Goal: Transaction & Acquisition: Purchase product/service

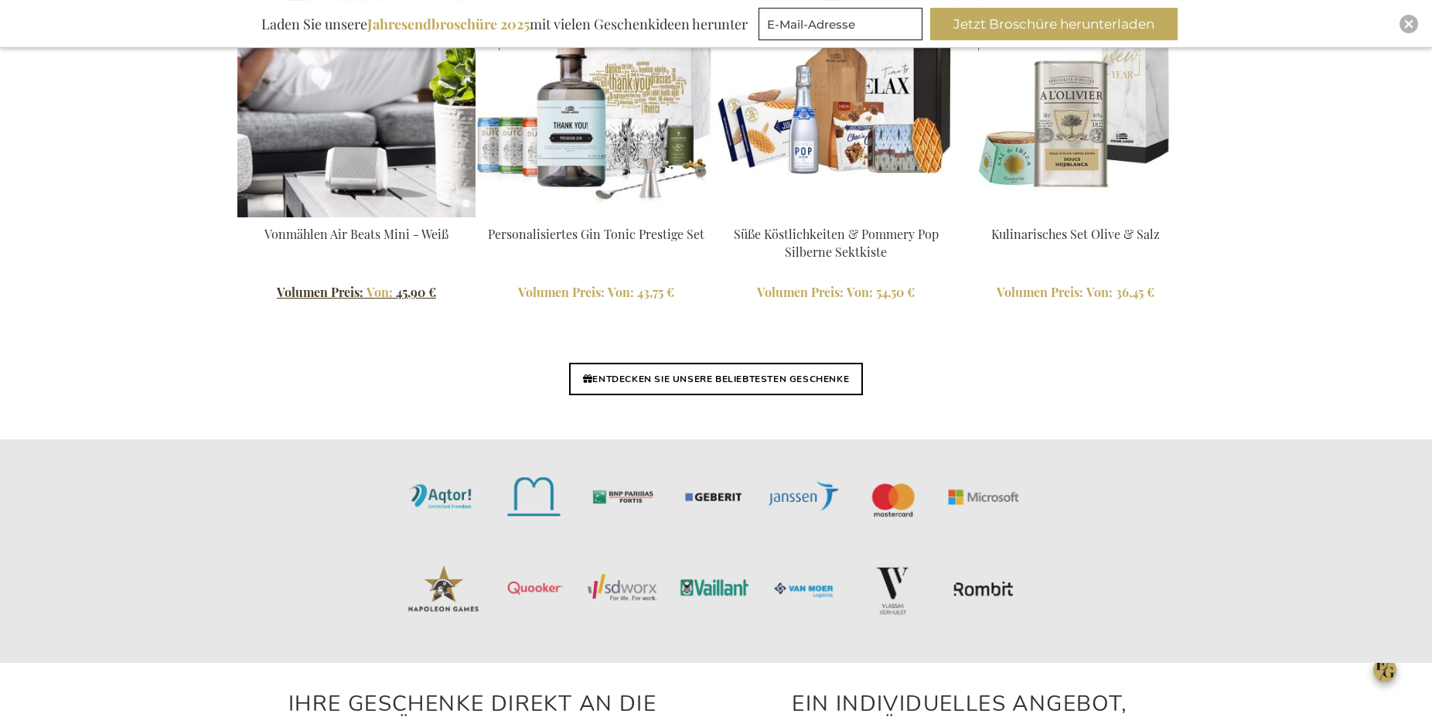
scroll to position [3755, 0]
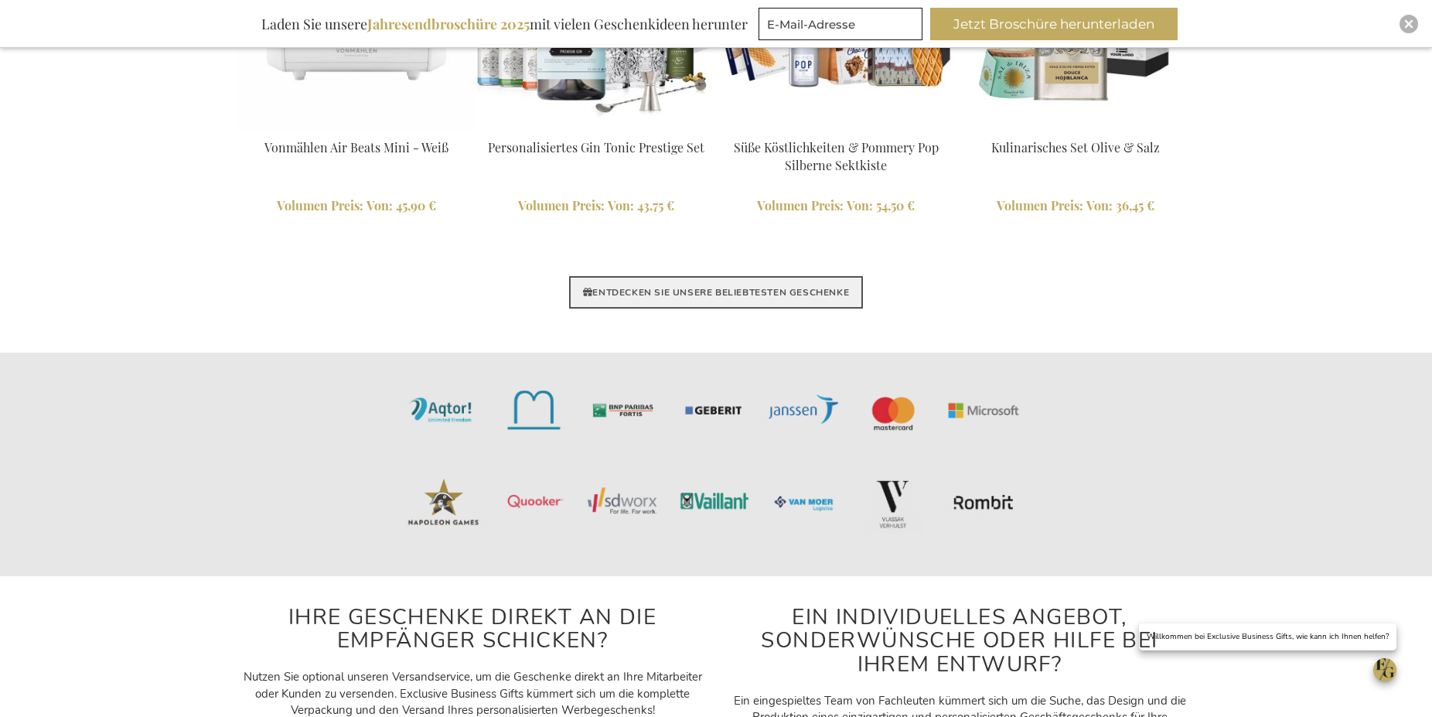
click at [739, 290] on link "ENTDECKEN SIE UNSERE BELIEBTESTEN GESCHENKE" at bounding box center [716, 292] width 294 height 32
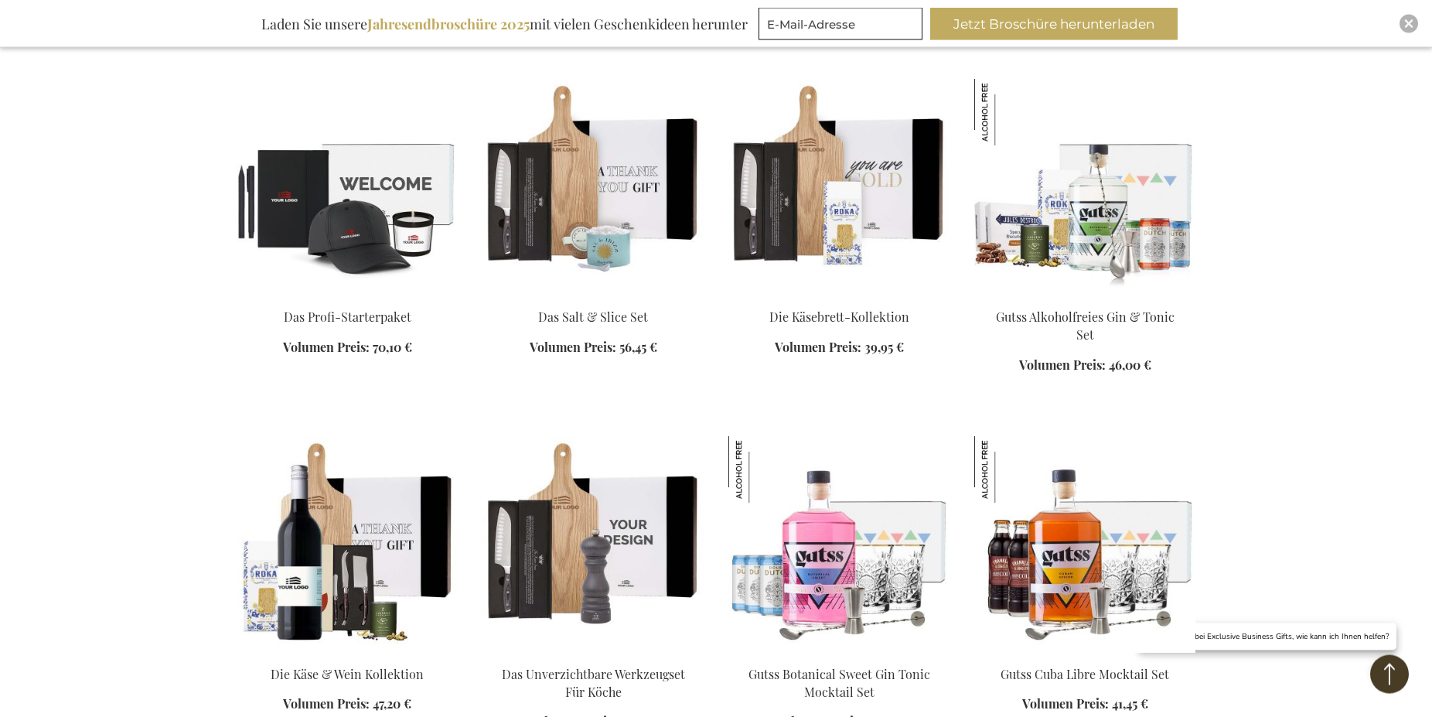
scroll to position [1183, 0]
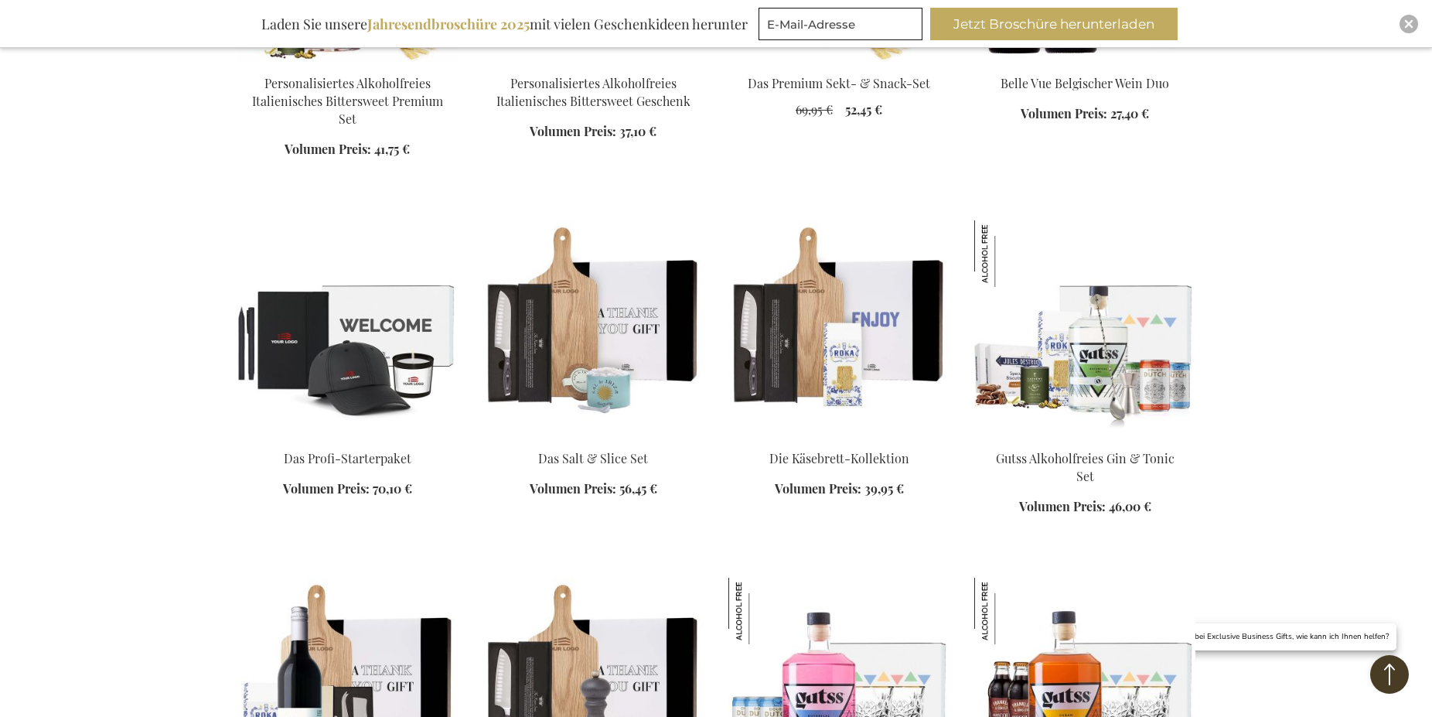
click at [868, 312] on img at bounding box center [838, 328] width 221 height 217
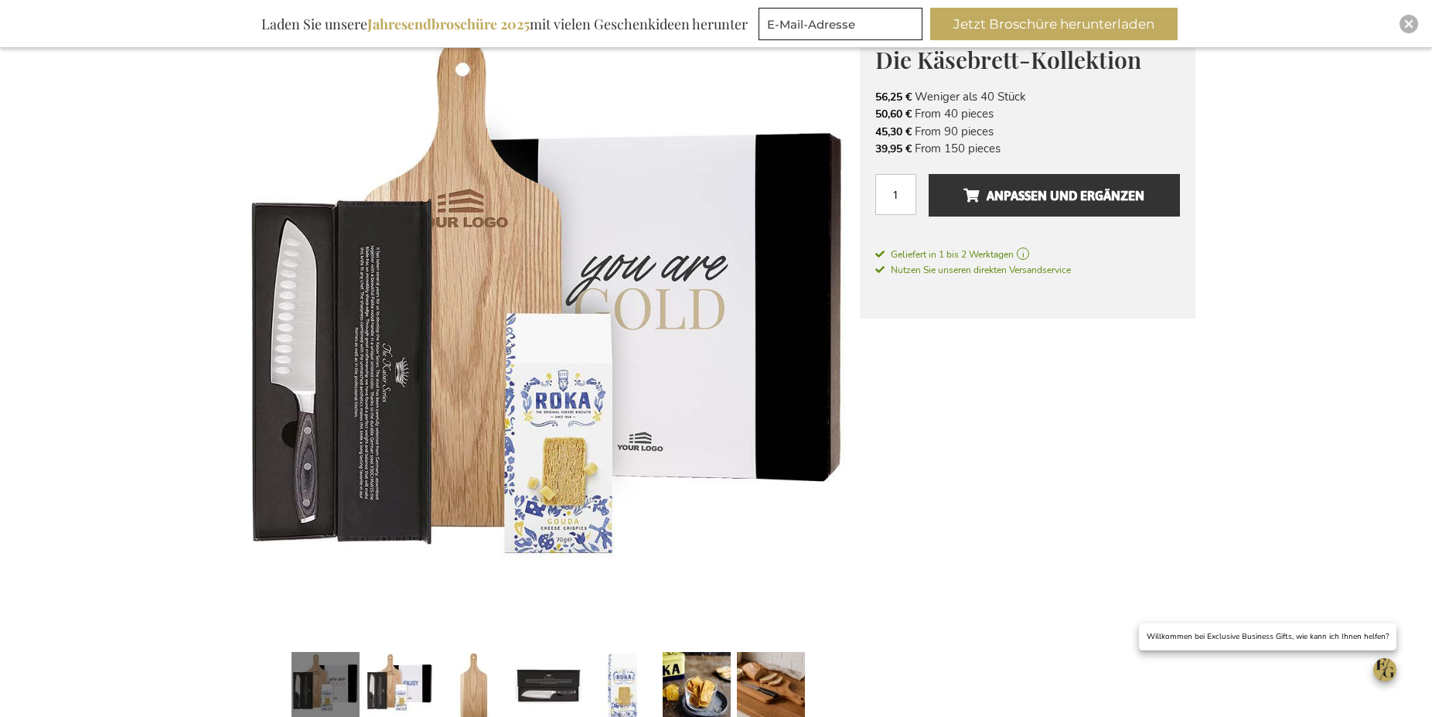
scroll to position [473, 0]
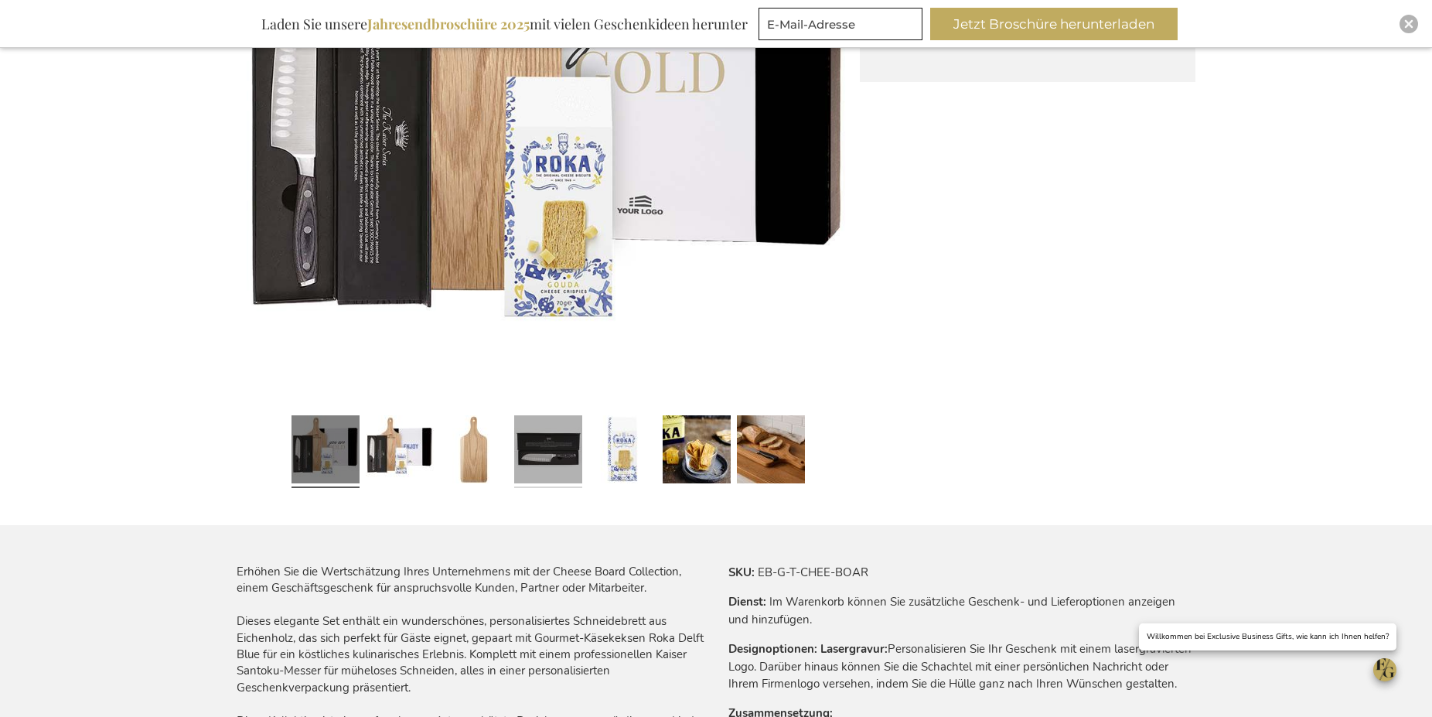
click at [544, 445] on link at bounding box center [548, 451] width 68 height 85
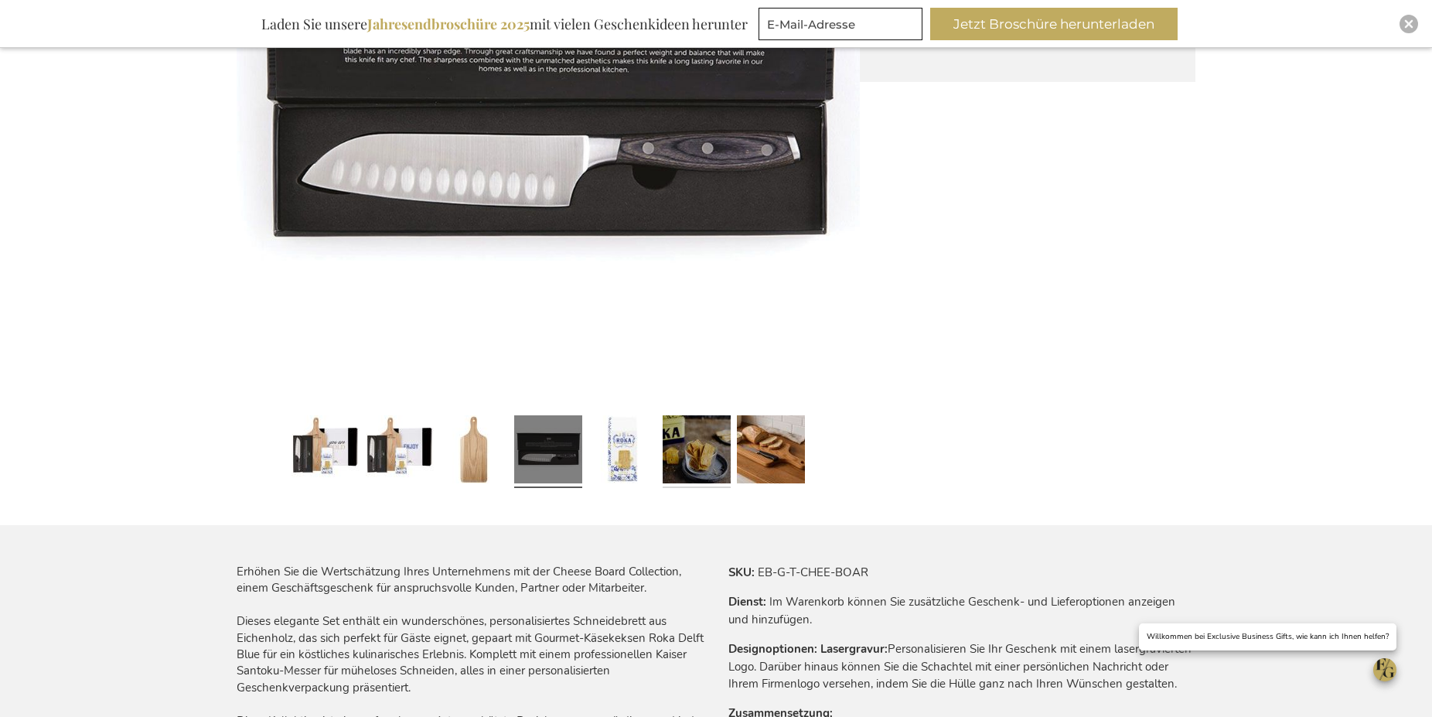
click at [694, 448] on link at bounding box center [697, 451] width 68 height 85
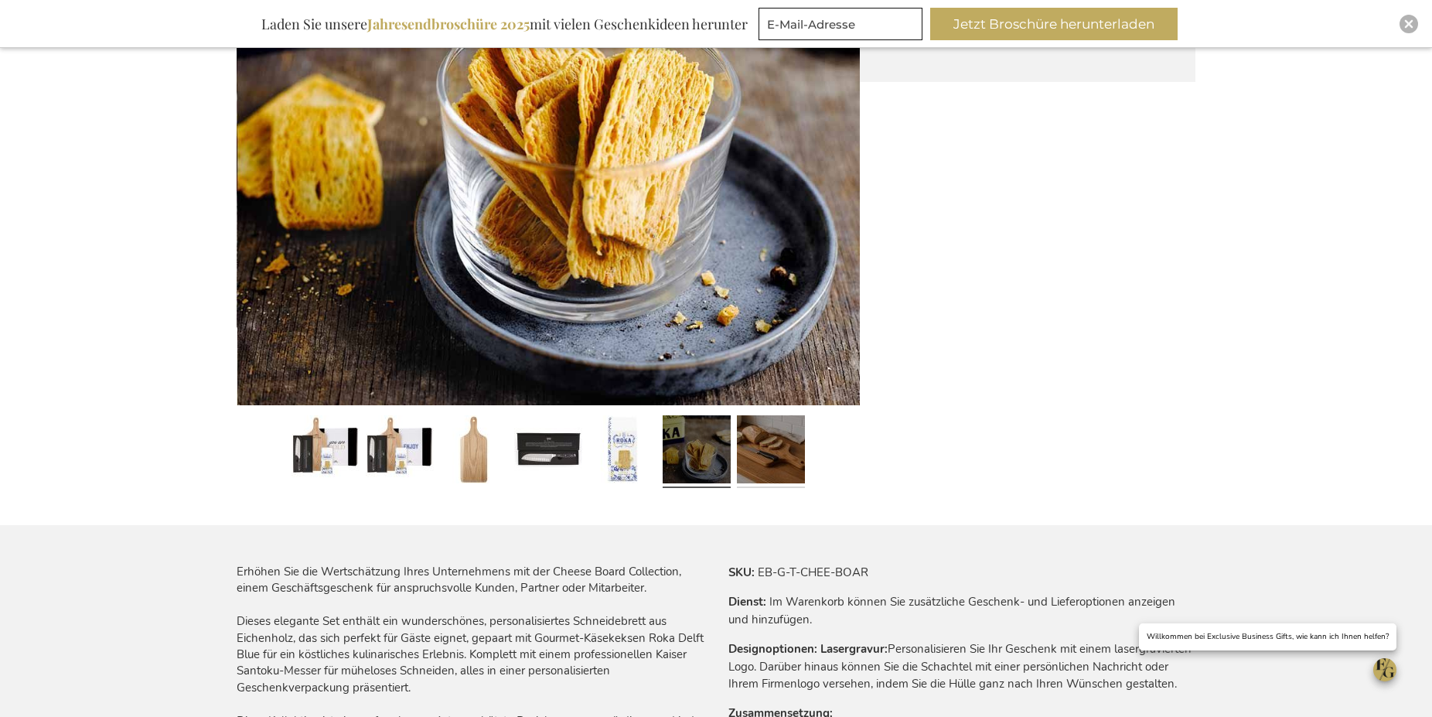
click at [797, 476] on link at bounding box center [771, 451] width 68 height 85
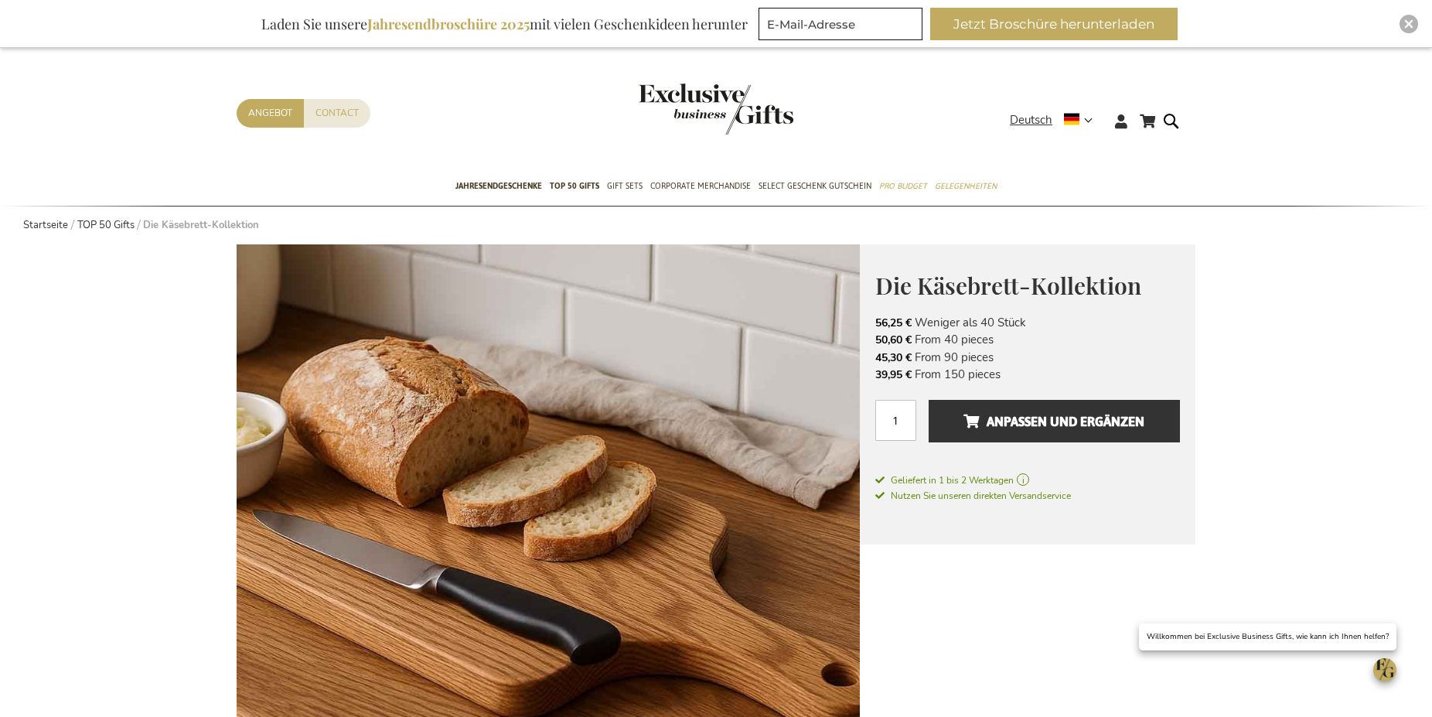
scroll to position [0, 0]
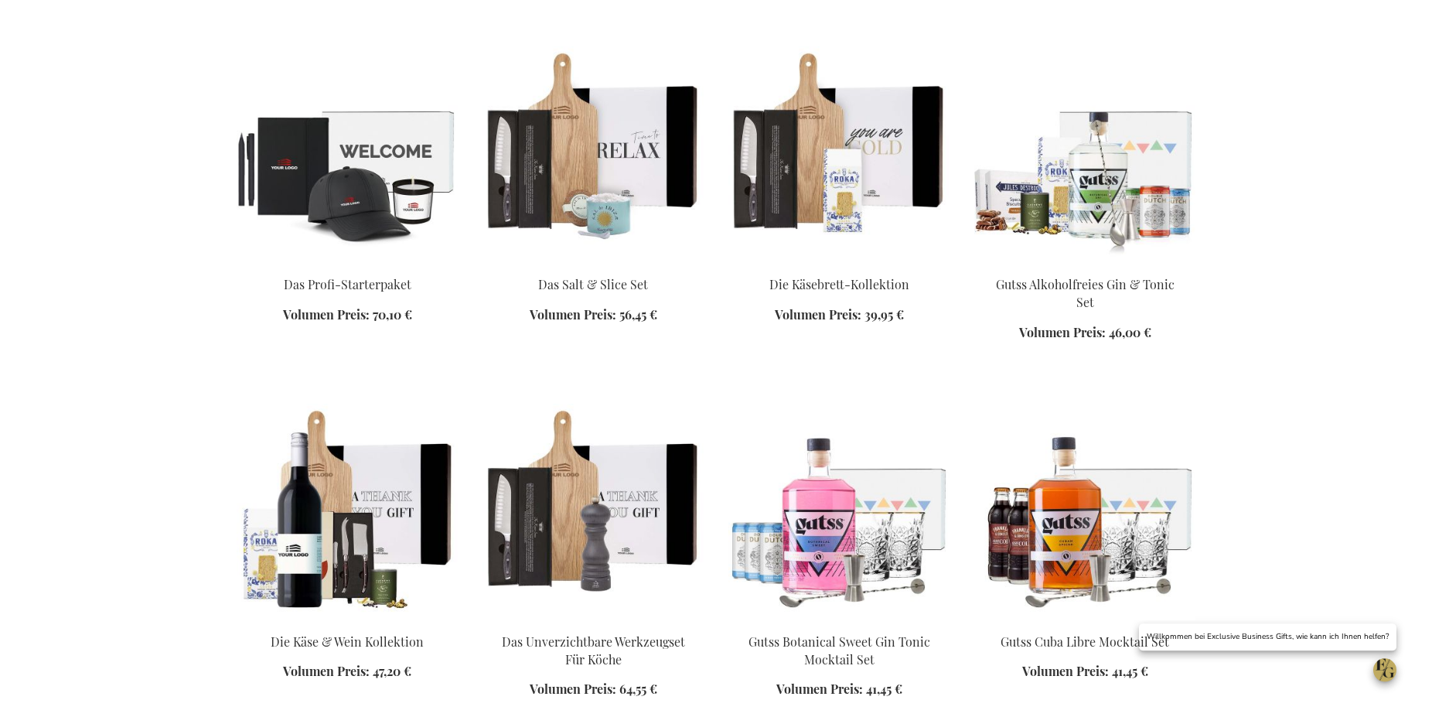
scroll to position [1386, 0]
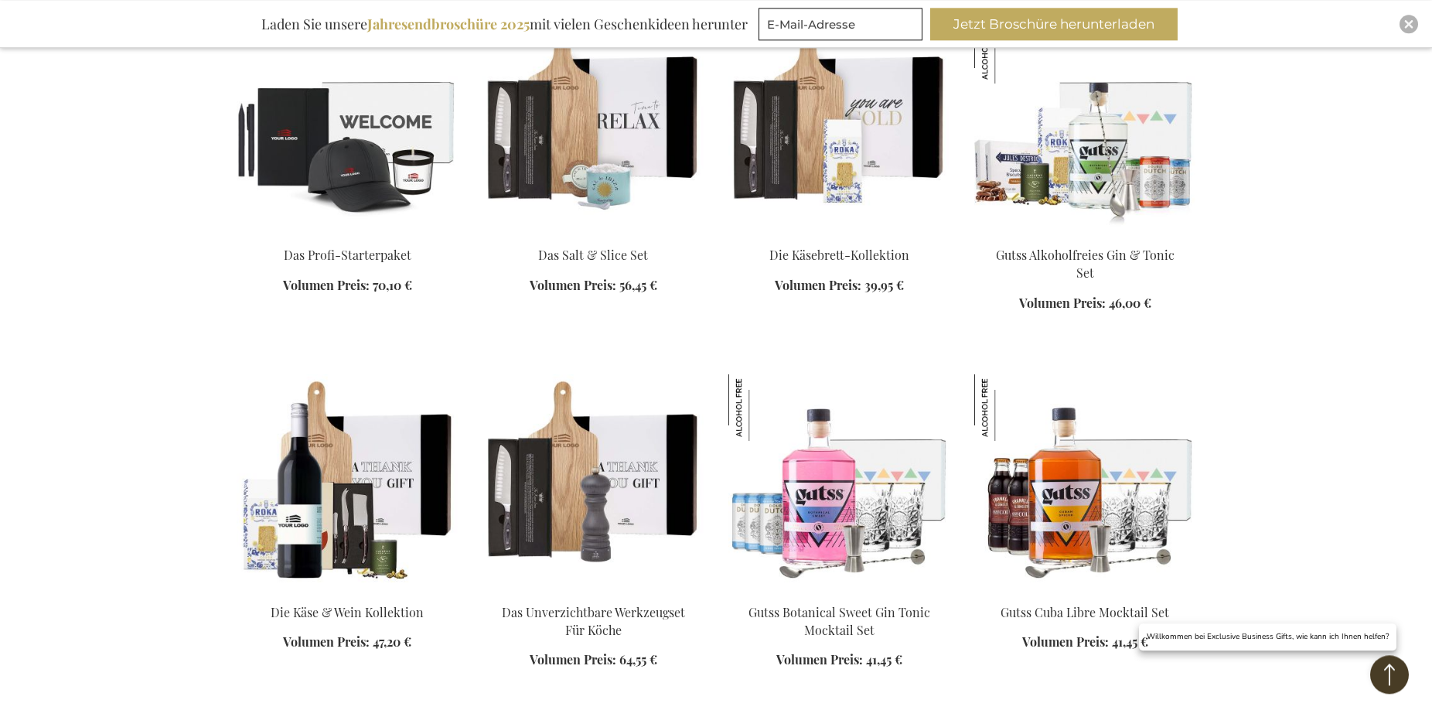
click at [595, 128] on img at bounding box center [593, 125] width 221 height 217
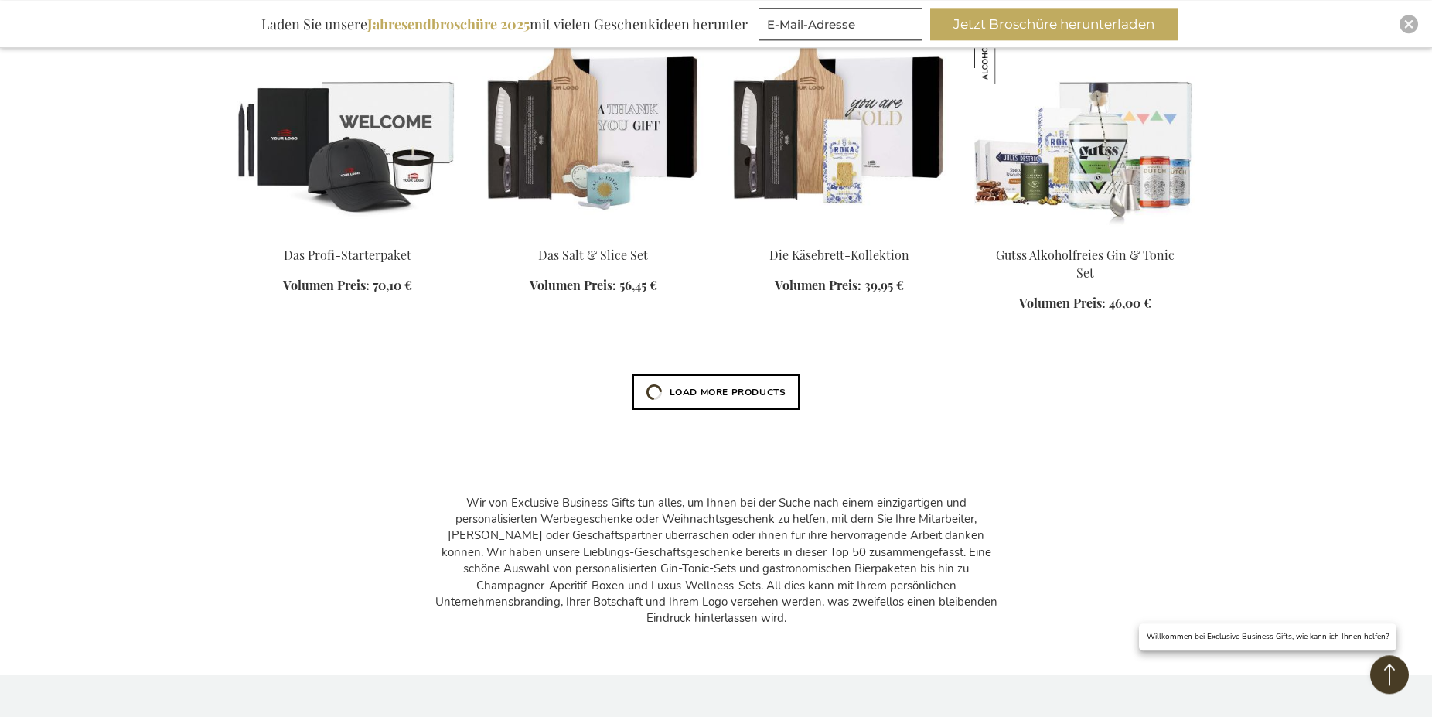
scroll to position [1386, 0]
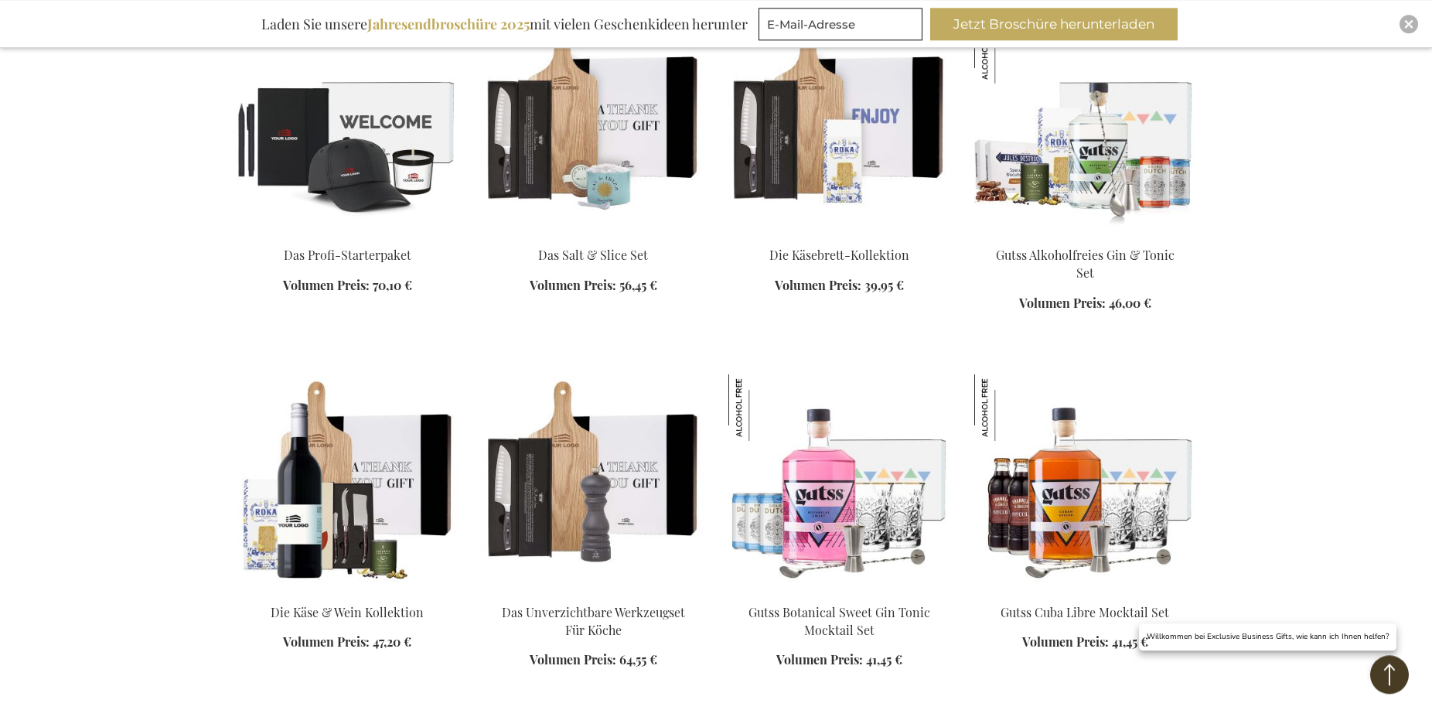
click at [854, 118] on img at bounding box center [838, 125] width 221 height 217
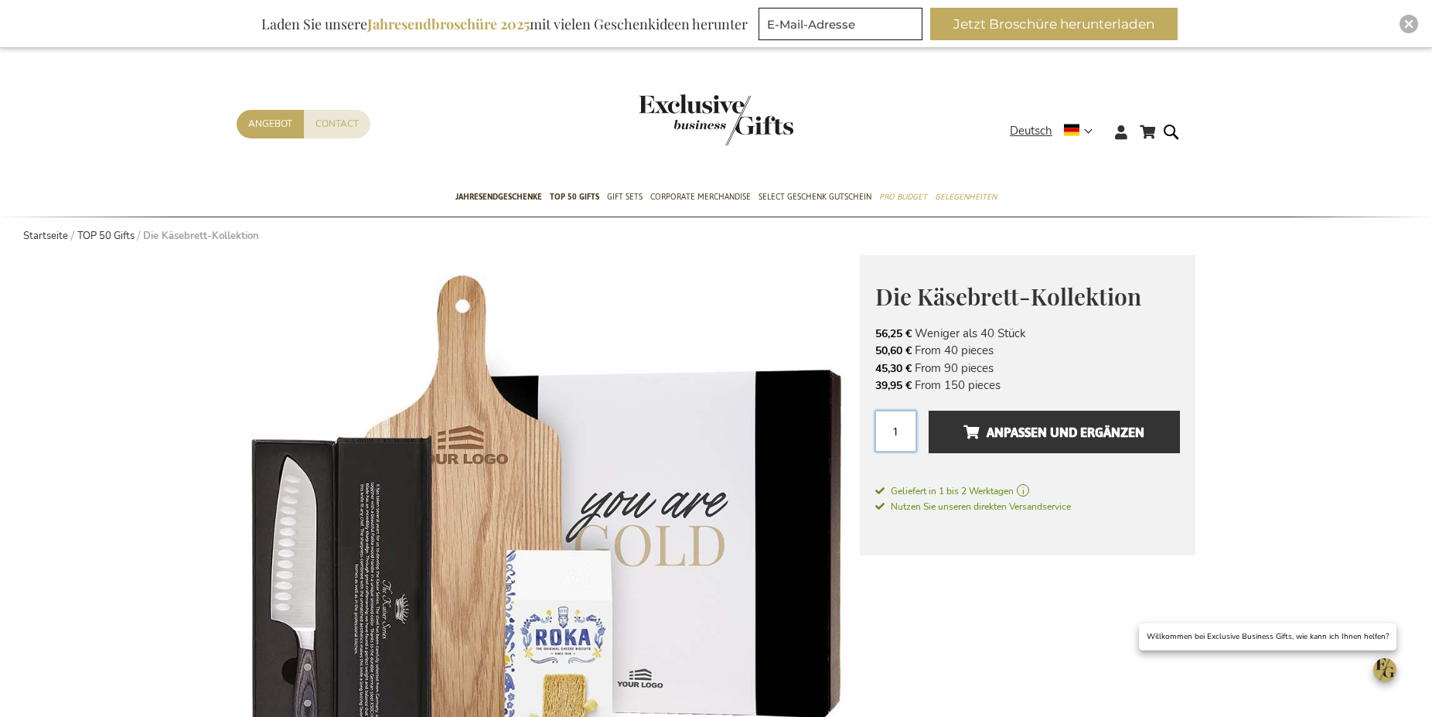
drag, startPoint x: 888, startPoint y: 433, endPoint x: 909, endPoint y: 436, distance: 20.3
click at [909, 436] on input "1" at bounding box center [895, 431] width 41 height 41
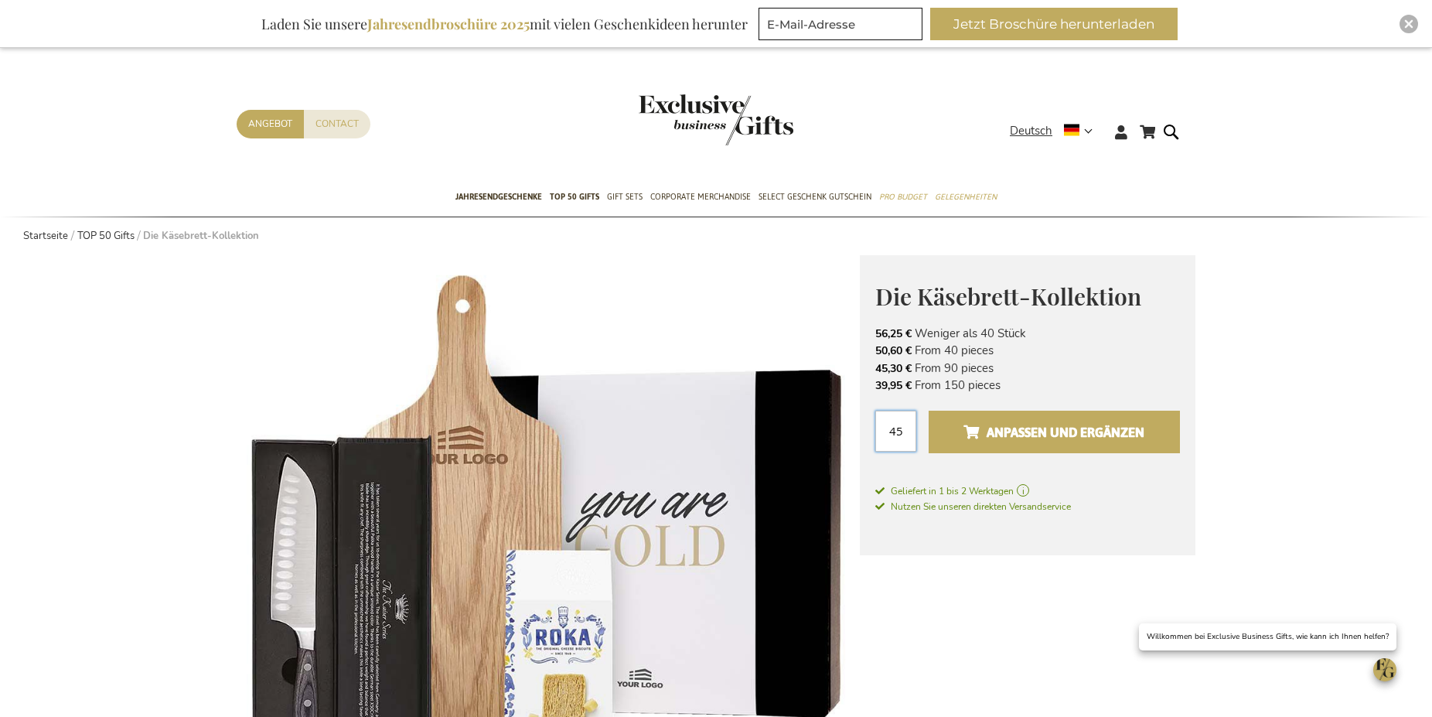
type input "45"
click at [1021, 427] on span "Anpassen und ergänzen" at bounding box center [1053, 432] width 181 height 25
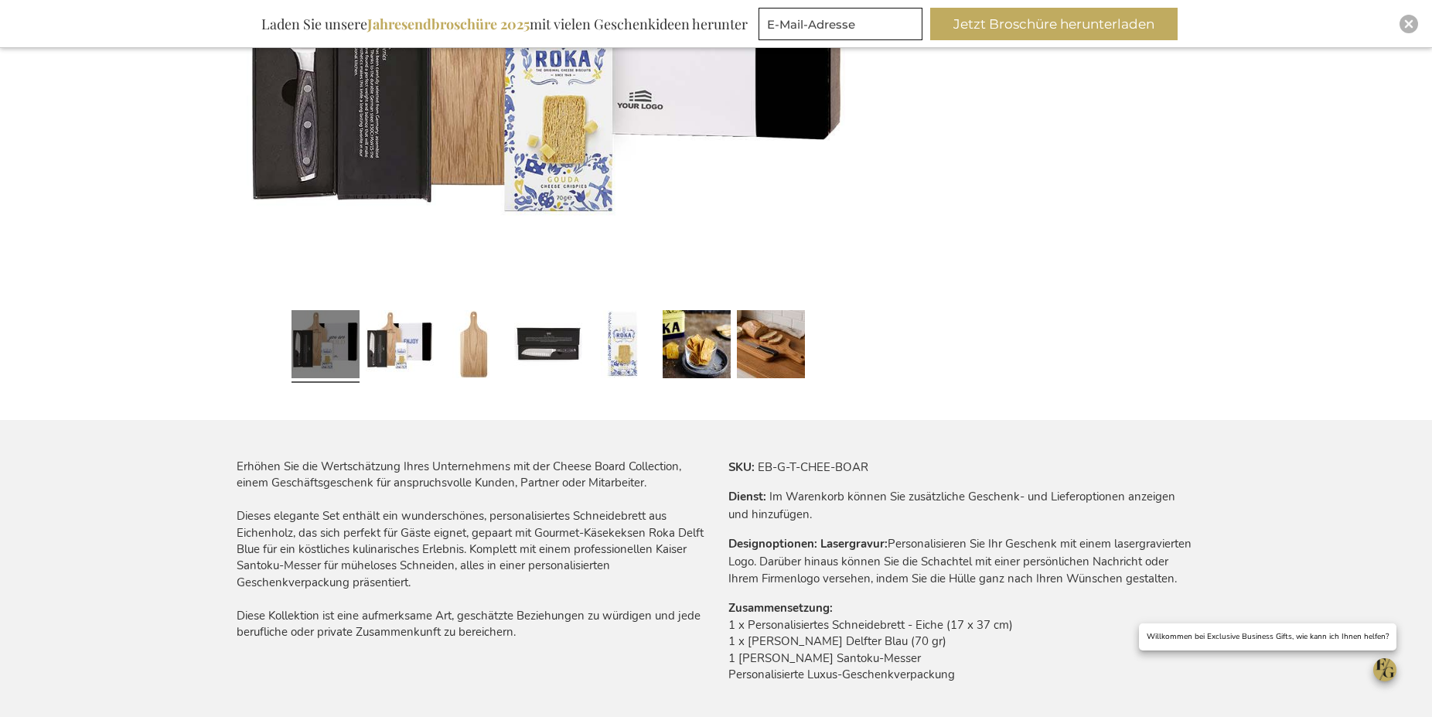
scroll to position [158, 0]
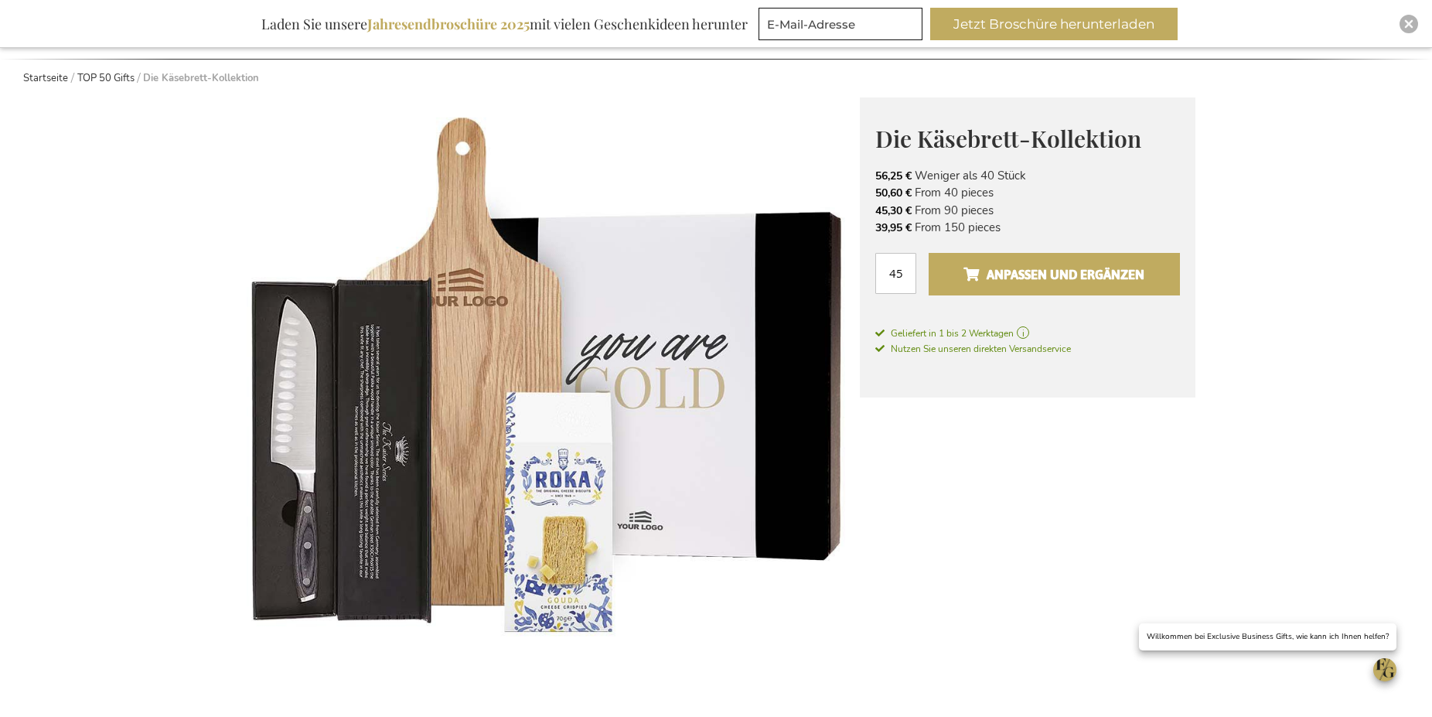
click at [1080, 281] on span "Anpassen und ergänzen" at bounding box center [1053, 274] width 181 height 25
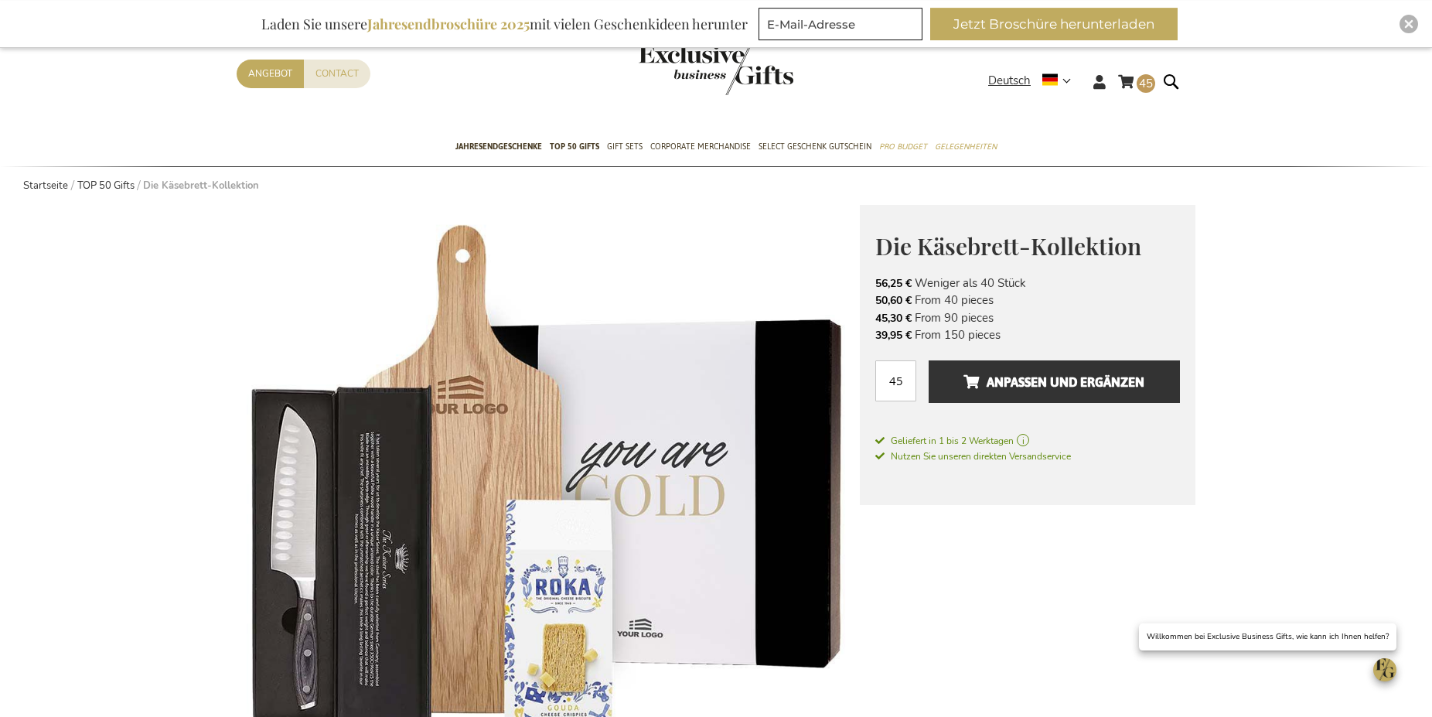
scroll to position [0, 0]
